Goal: Information Seeking & Learning: Understand process/instructions

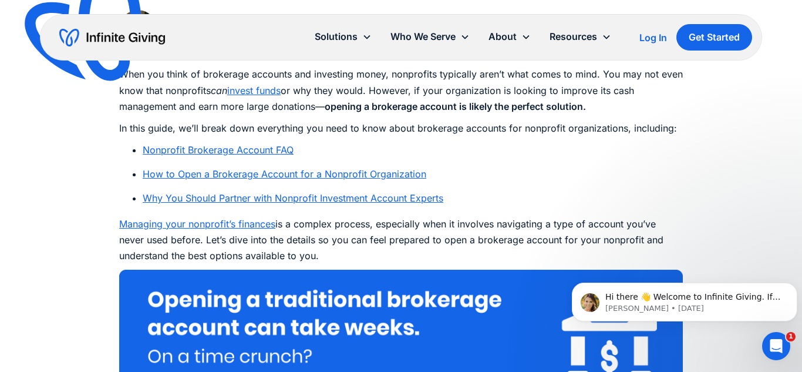
scroll to position [640, 0]
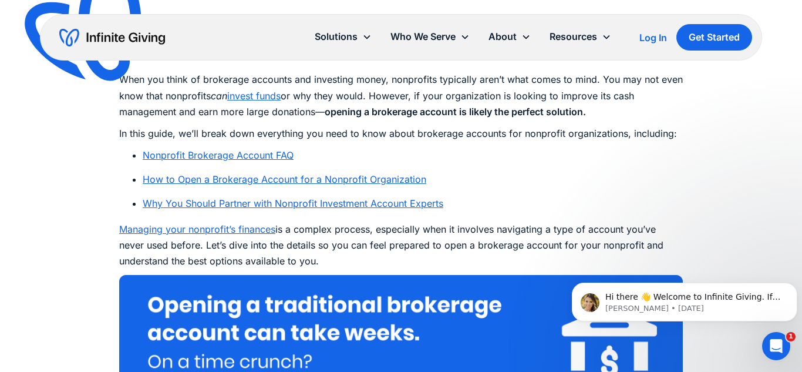
click at [277, 176] on link "How to Open a Brokerage Account for a Nonprofit Organization" at bounding box center [285, 179] width 284 height 12
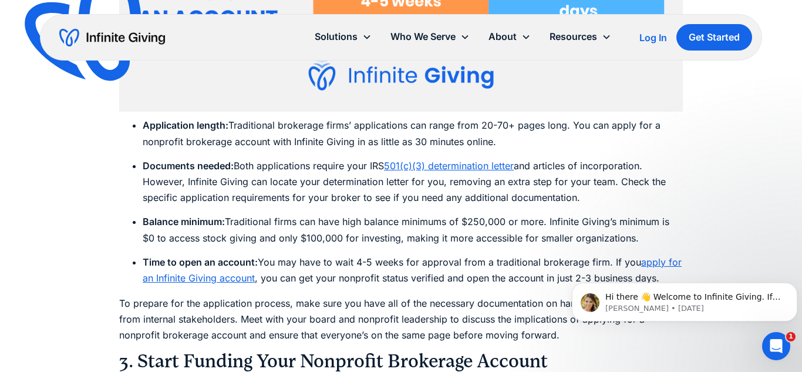
scroll to position [4926, 0]
click at [750, 258] on html "Hi there 👋 Welcome to Infinite Giving. If you have any questions, just reply to…" at bounding box center [684, 299] width 235 height 82
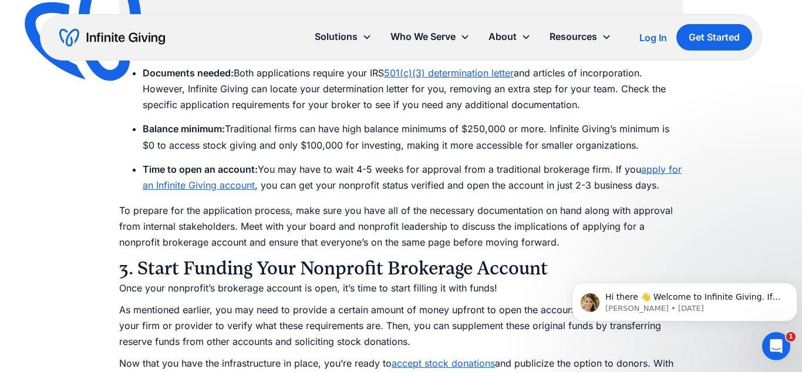
scroll to position [5020, 0]
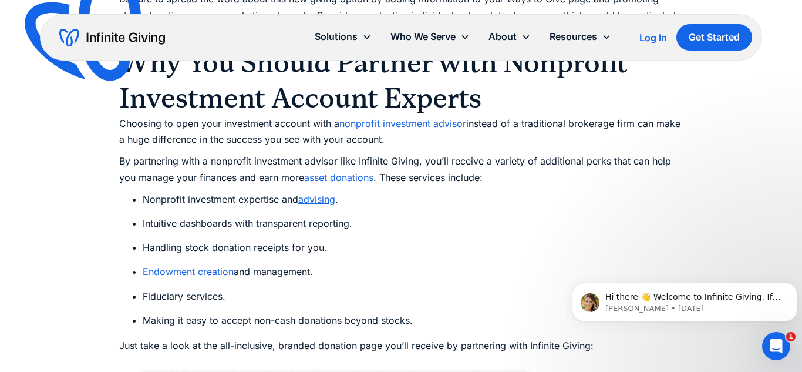
scroll to position [5917, 0]
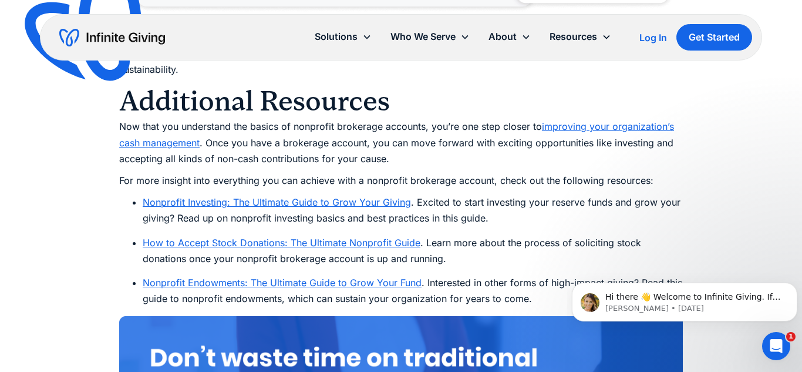
scroll to position [6604, 0]
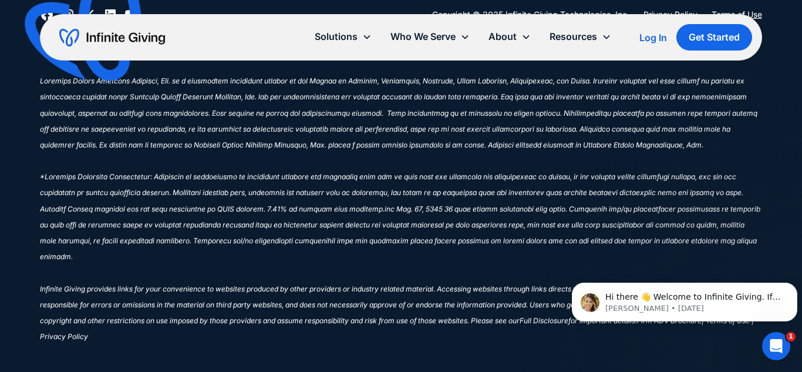
scroll to position [8507, 0]
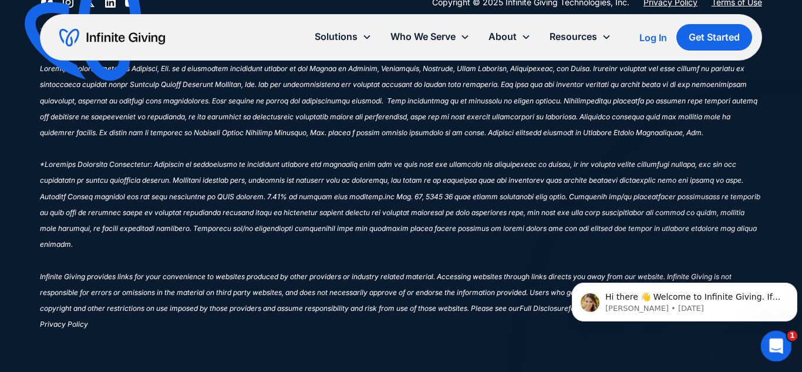
click at [790, 334] on span "1" at bounding box center [792, 336] width 11 height 11
click at [776, 345] on icon "Open Intercom Messenger" at bounding box center [774, 344] width 19 height 19
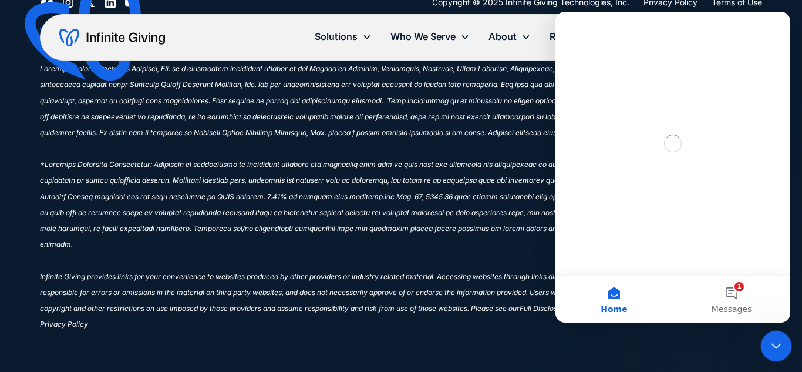
scroll to position [0, 0]
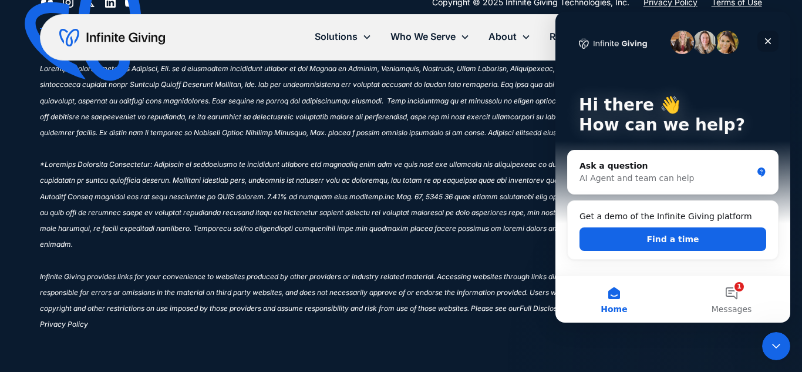
click at [770, 43] on icon "Close" at bounding box center [768, 41] width 6 height 6
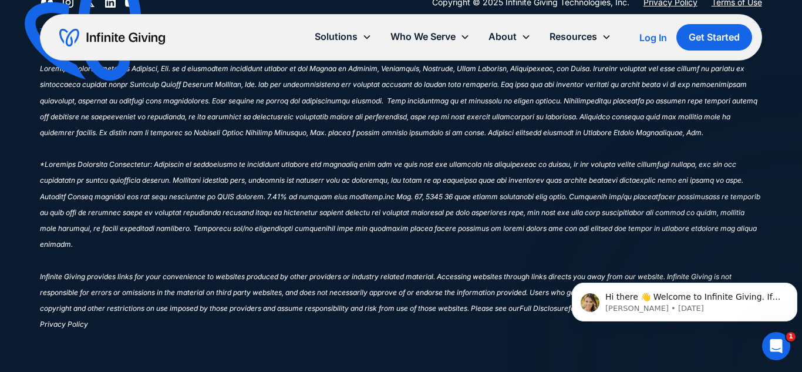
scroll to position [631, 0]
